Goal: Task Accomplishment & Management: Use online tool/utility

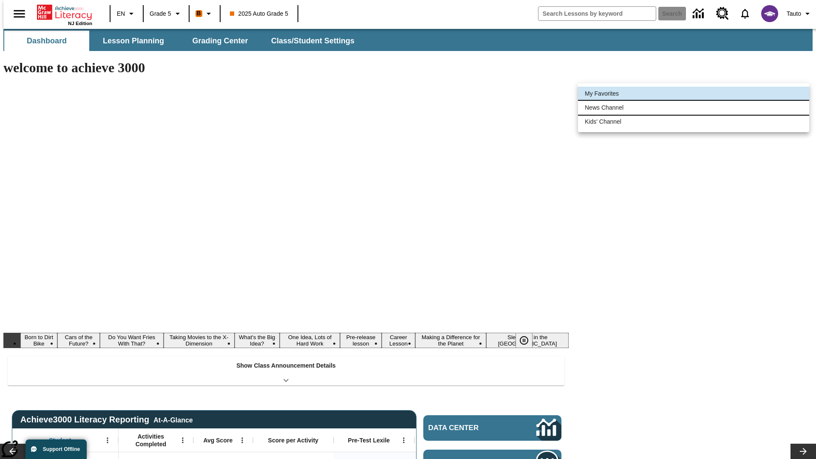
click at [694, 108] on li "News Channel" at bounding box center [693, 108] width 231 height 14
type input "120"
